Goal: Go to known website: Access a specific website the user already knows

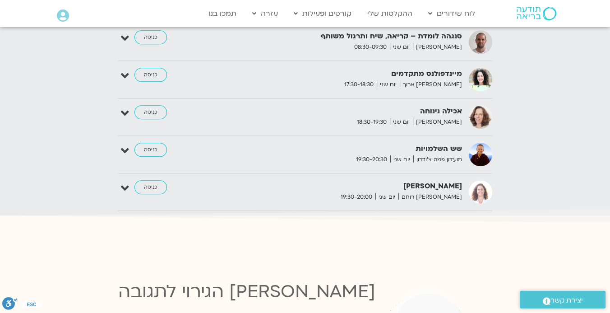
scroll to position [1152, 0]
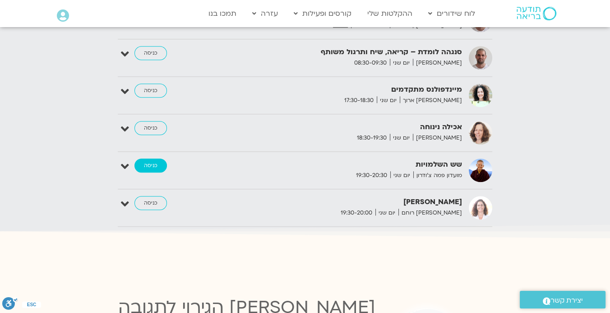
click at [152, 158] on link "כניסה" at bounding box center [150, 165] width 32 height 14
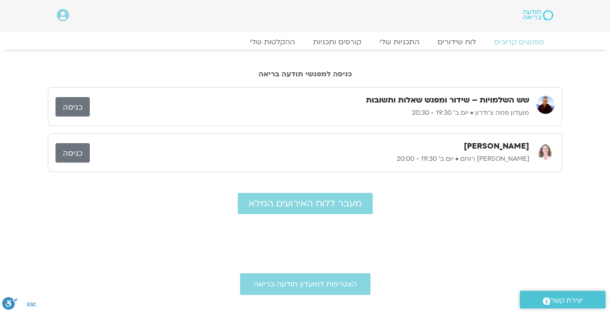
click at [72, 102] on link "כניסה" at bounding box center [72, 106] width 34 height 19
